Goal: Task Accomplishment & Management: Manage account settings

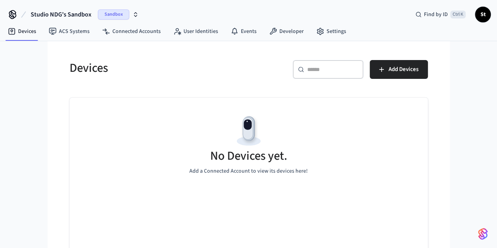
click at [123, 13] on span "Sandbox" at bounding box center [113, 14] width 31 height 10
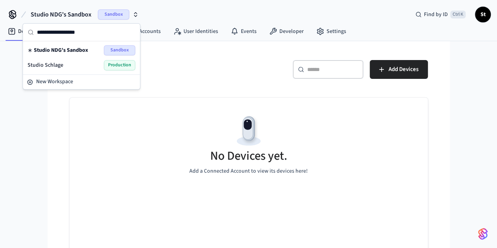
click at [71, 62] on div "Studio Schlage Production" at bounding box center [81, 65] width 108 height 10
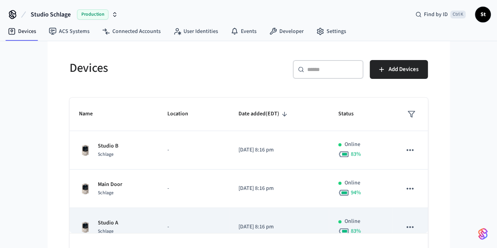
click at [120, 215] on td "Studio A Schlage" at bounding box center [114, 227] width 88 height 38
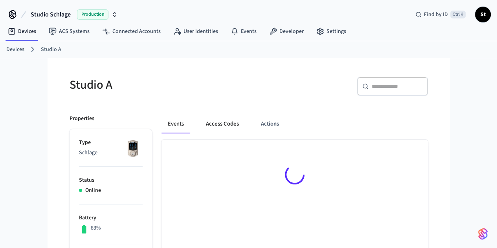
click at [203, 125] on button "Access Codes" at bounding box center [222, 124] width 46 height 19
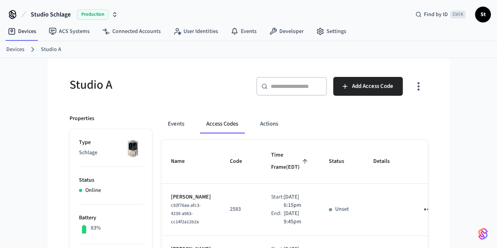
click at [12, 46] on link "Devices" at bounding box center [15, 50] width 18 height 8
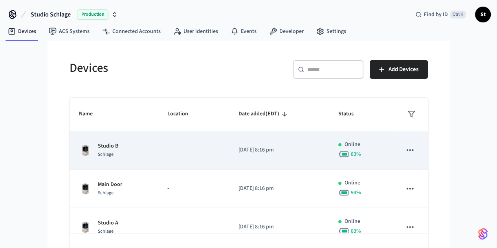
click at [84, 162] on td "Studio B Schlage" at bounding box center [114, 150] width 88 height 38
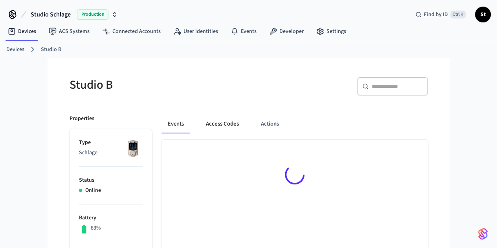
click at [199, 129] on button "Access Codes" at bounding box center [222, 124] width 46 height 19
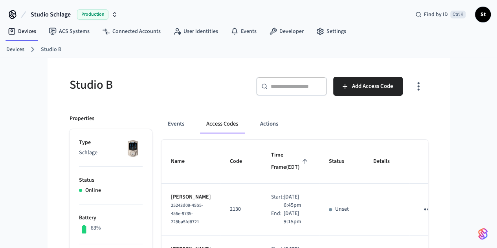
click at [18, 48] on link "Devices" at bounding box center [15, 50] width 18 height 8
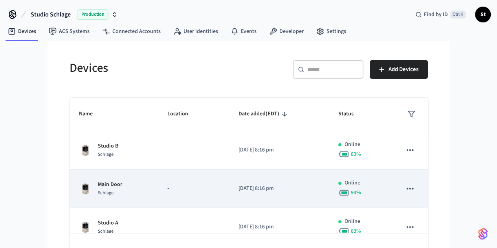
click at [80, 191] on div "Main Door Schlage" at bounding box center [114, 189] width 70 height 16
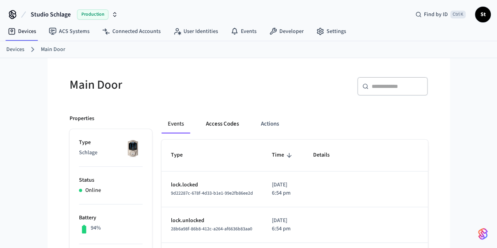
click at [199, 127] on button "Access Codes" at bounding box center [222, 124] width 46 height 19
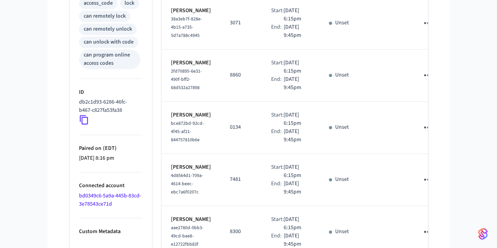
scroll to position [482, 0]
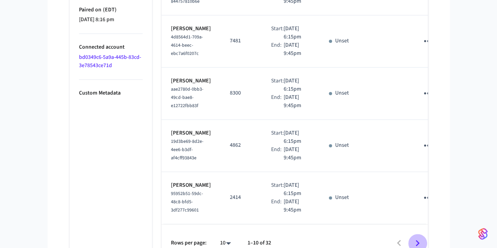
click at [419, 240] on icon "Go to next page" at bounding box center [417, 243] width 4 height 6
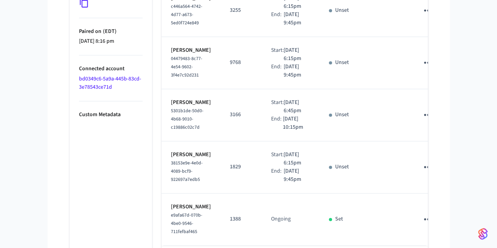
scroll to position [474, 0]
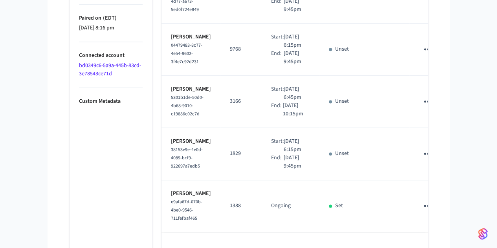
click at [423, 245] on icon "Go to next page" at bounding box center [417, 251] width 12 height 12
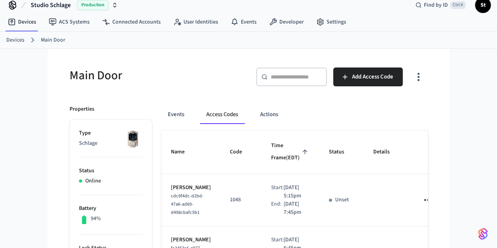
scroll to position [0, 0]
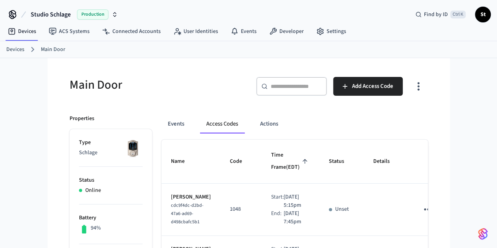
click at [20, 49] on link "Devices" at bounding box center [15, 50] width 18 height 8
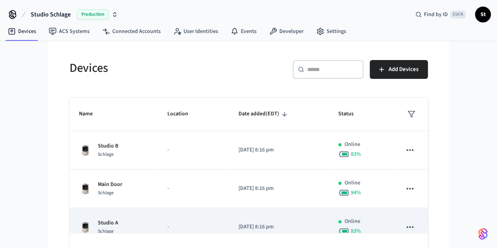
click at [109, 216] on td "Studio A Schlage" at bounding box center [114, 227] width 88 height 38
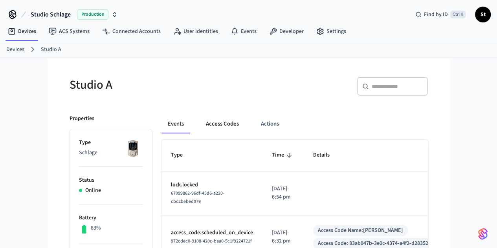
click at [202, 128] on button "Access Codes" at bounding box center [222, 124] width 46 height 19
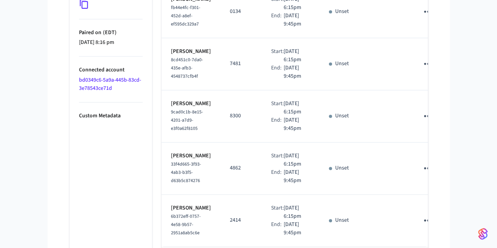
scroll to position [482, 0]
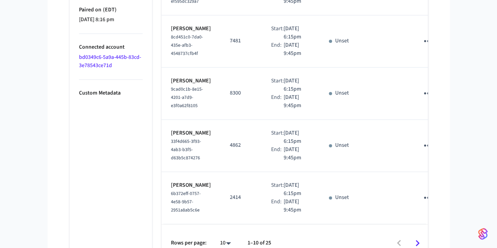
click at [423, 237] on icon "Go to next page" at bounding box center [417, 243] width 12 height 12
click at [419, 240] on icon "Go to next page" at bounding box center [417, 243] width 4 height 6
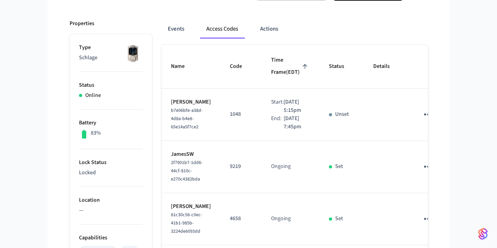
scroll to position [0, 0]
